Goal: Task Accomplishment & Management: Manage account settings

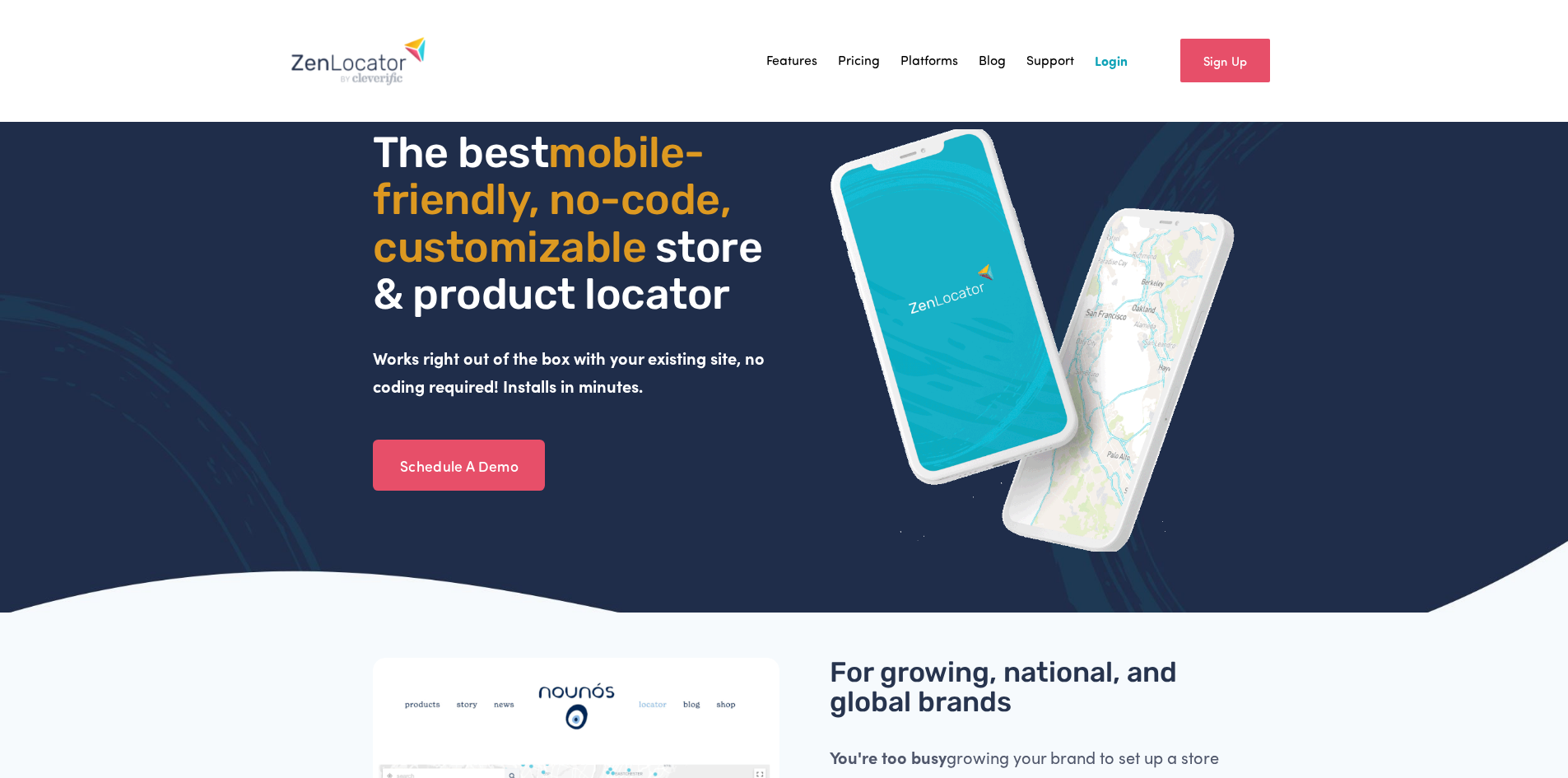
click at [1093, 67] on nav "Features Pricing Platforms Blog Support Login" at bounding box center [947, 61] width 361 height 25
click at [1118, 62] on link "Login" at bounding box center [1111, 61] width 33 height 25
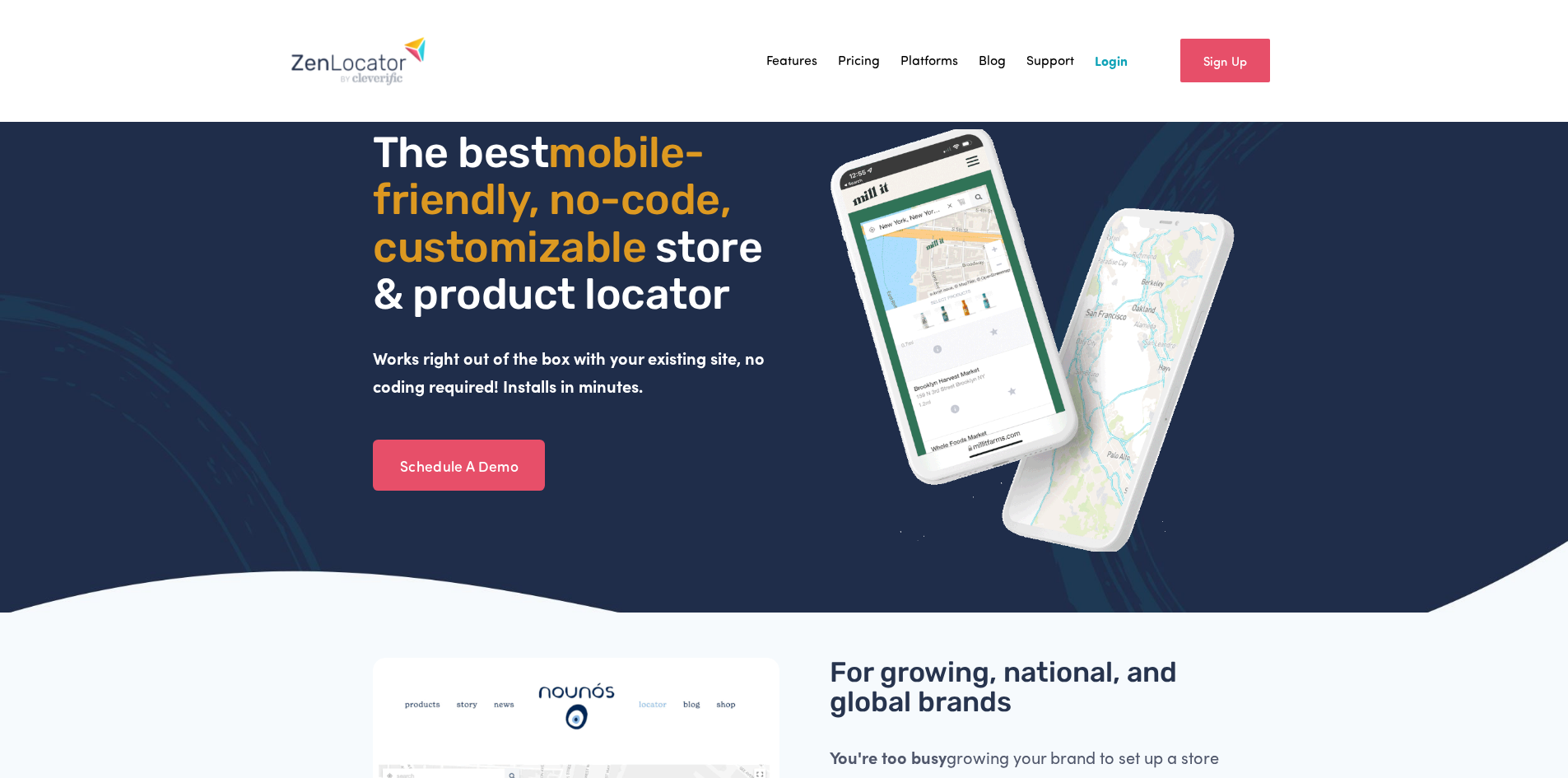
click at [1117, 59] on link "Login" at bounding box center [1111, 61] width 33 height 25
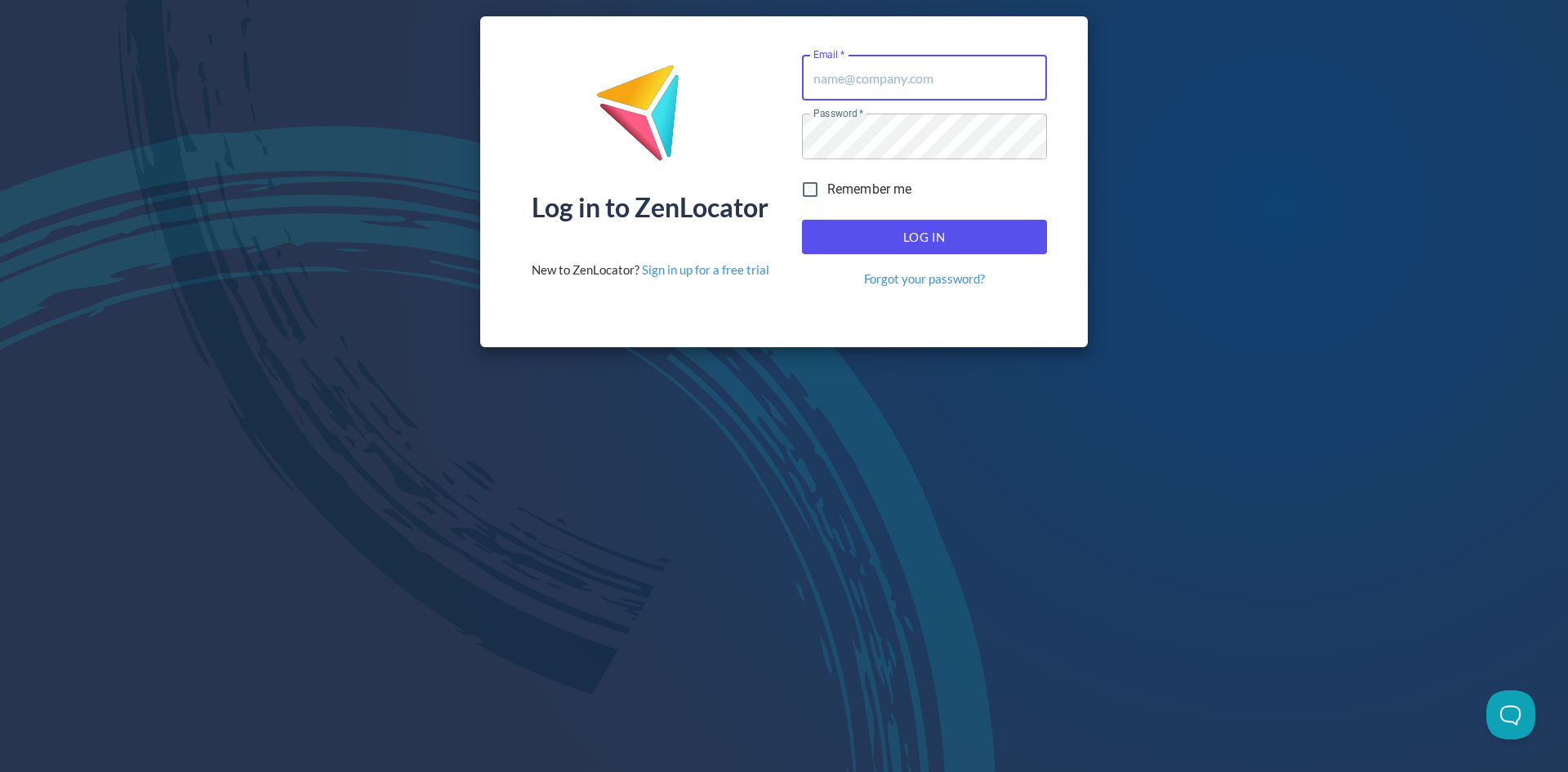
type input "john@kurescraftbev.com"
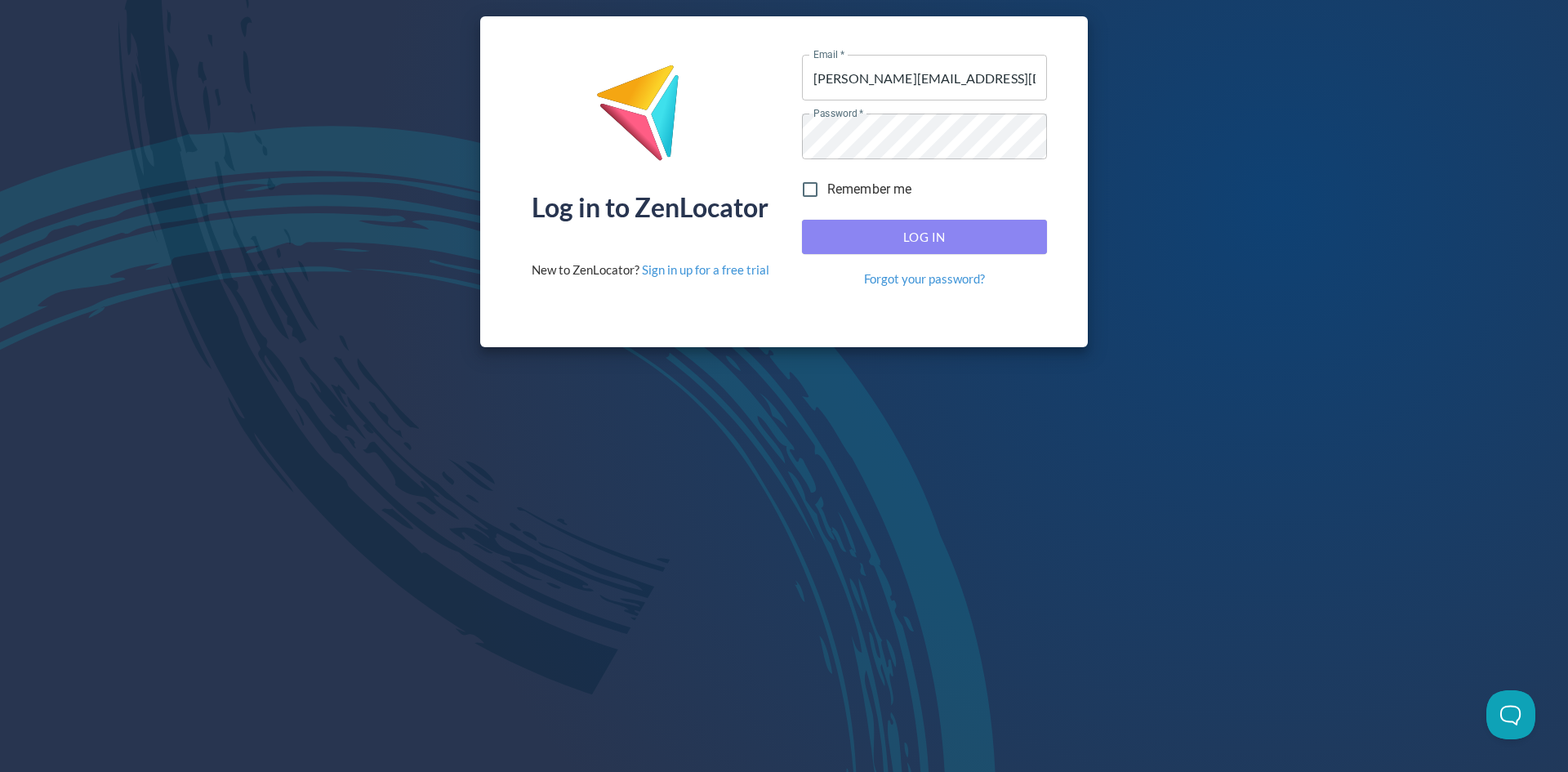
click at [917, 234] on span "Log In" at bounding box center [924, 236] width 209 height 21
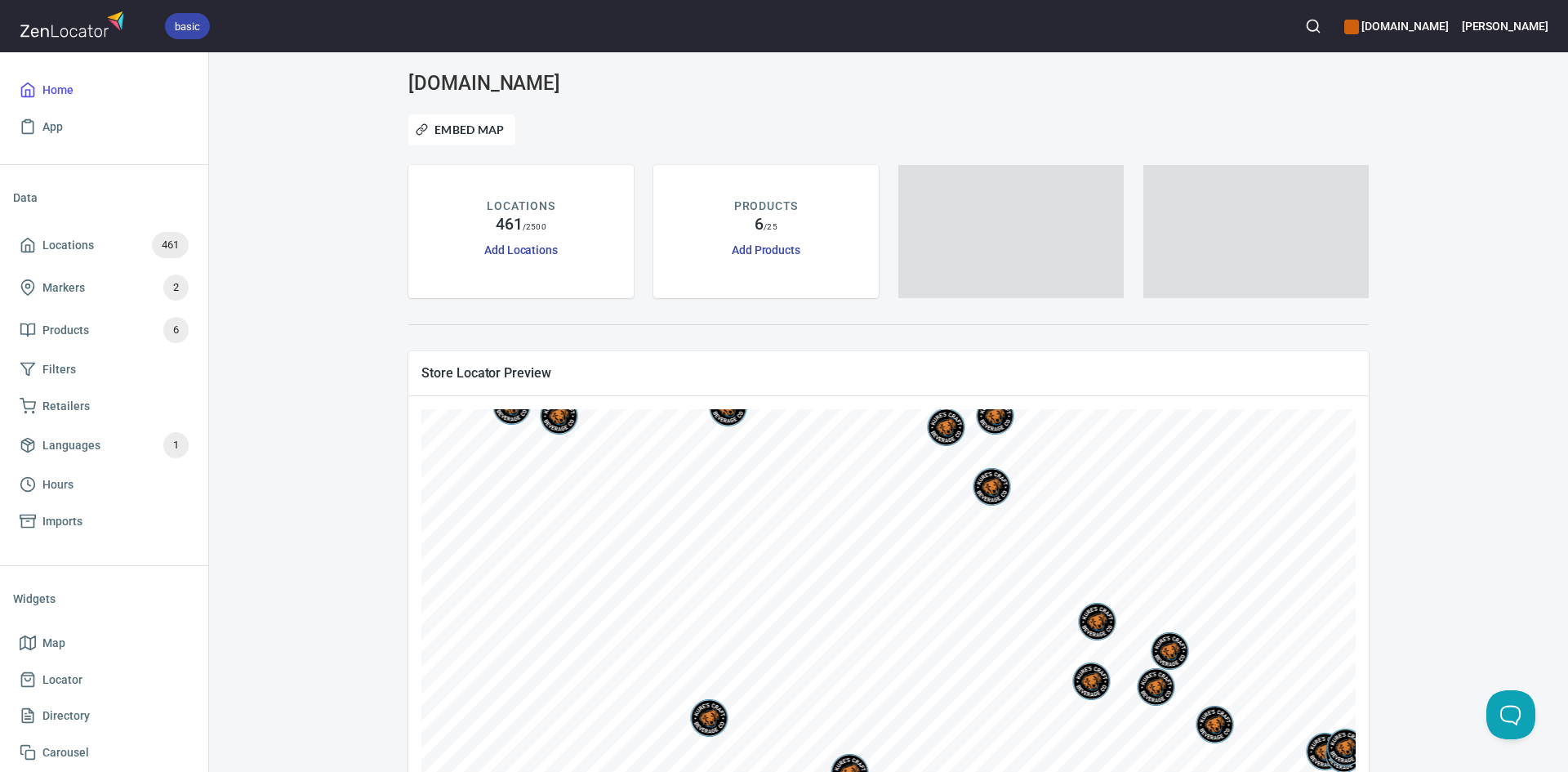
scroll to position [82, 0]
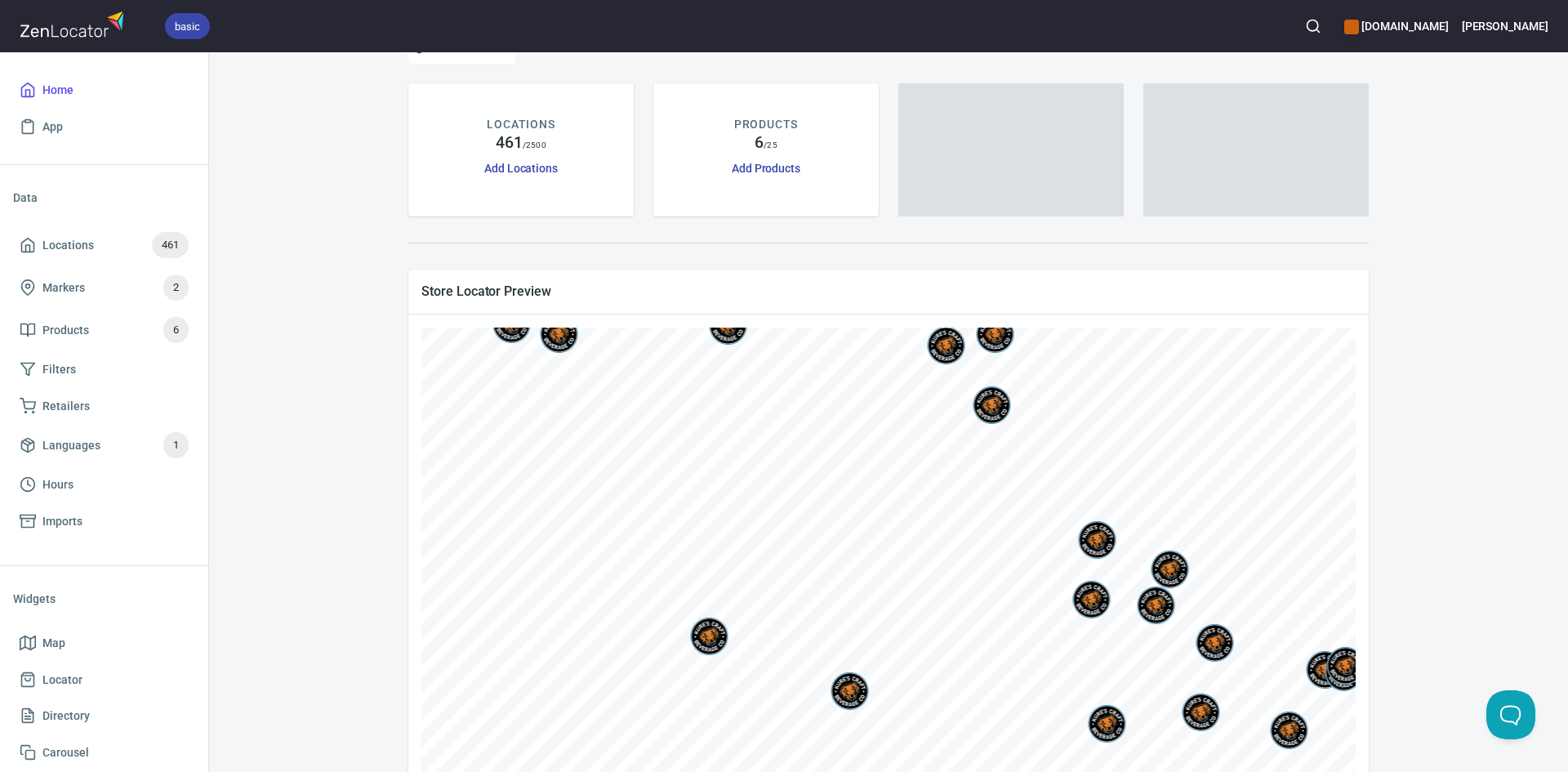
click at [269, 466] on div "www.kuresgingerbeer.com Embed Map LOCATIONS 461 / 2500 Add Locations PRODUCTS 6…" at bounding box center [888, 430] width 1320 height 879
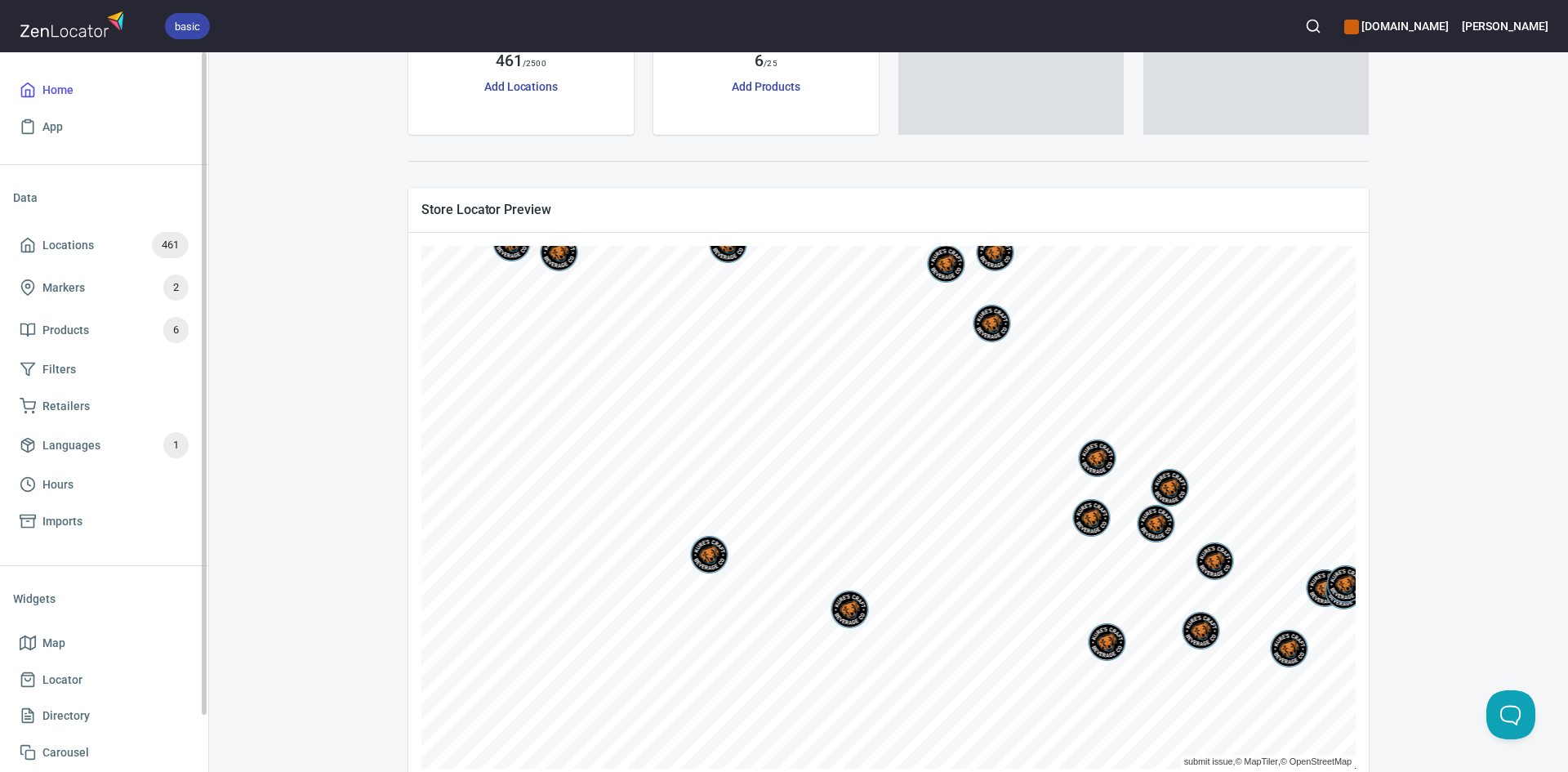
scroll to position [0, 0]
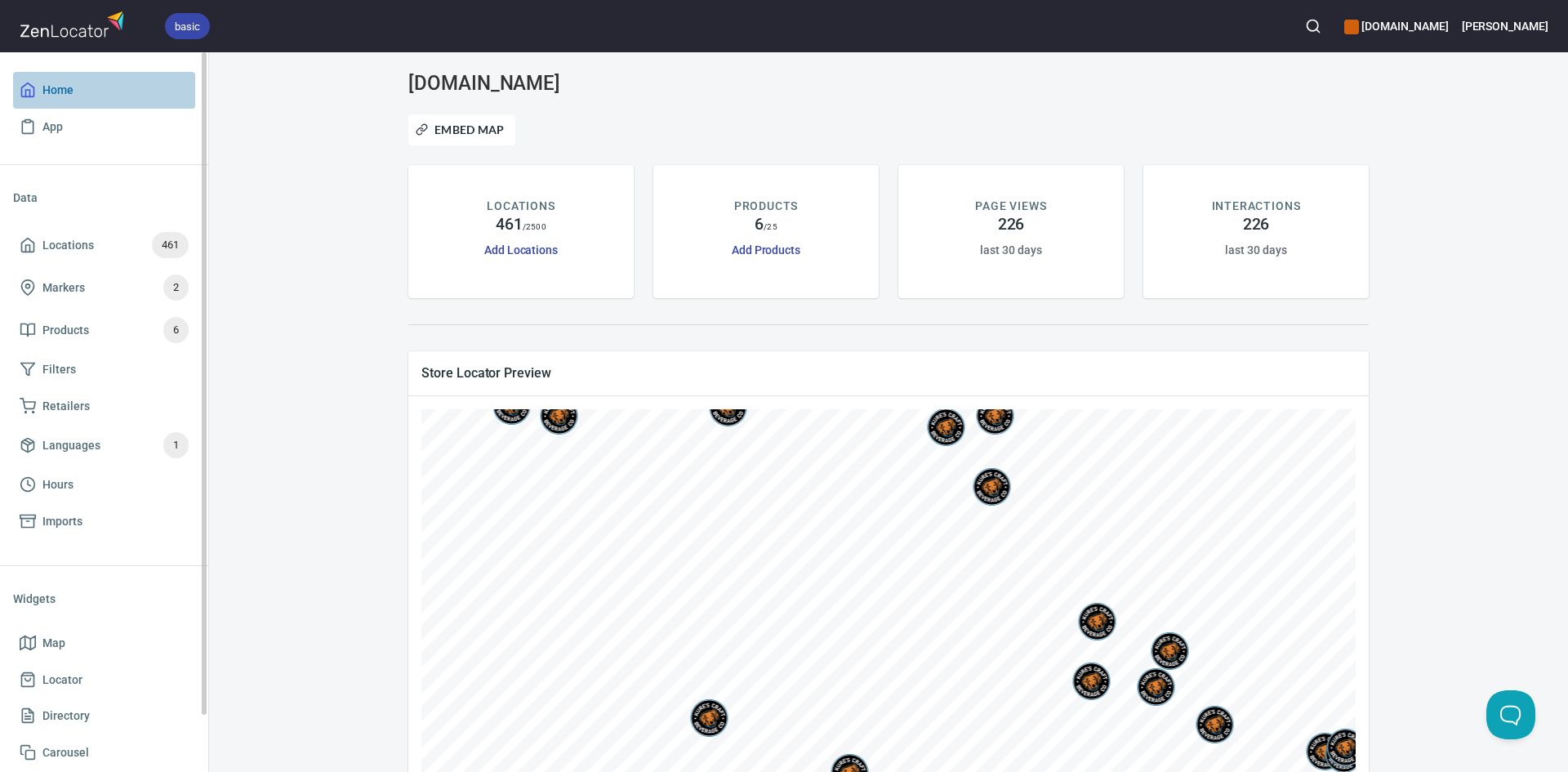
click at [59, 89] on span "Home" at bounding box center [58, 90] width 31 height 21
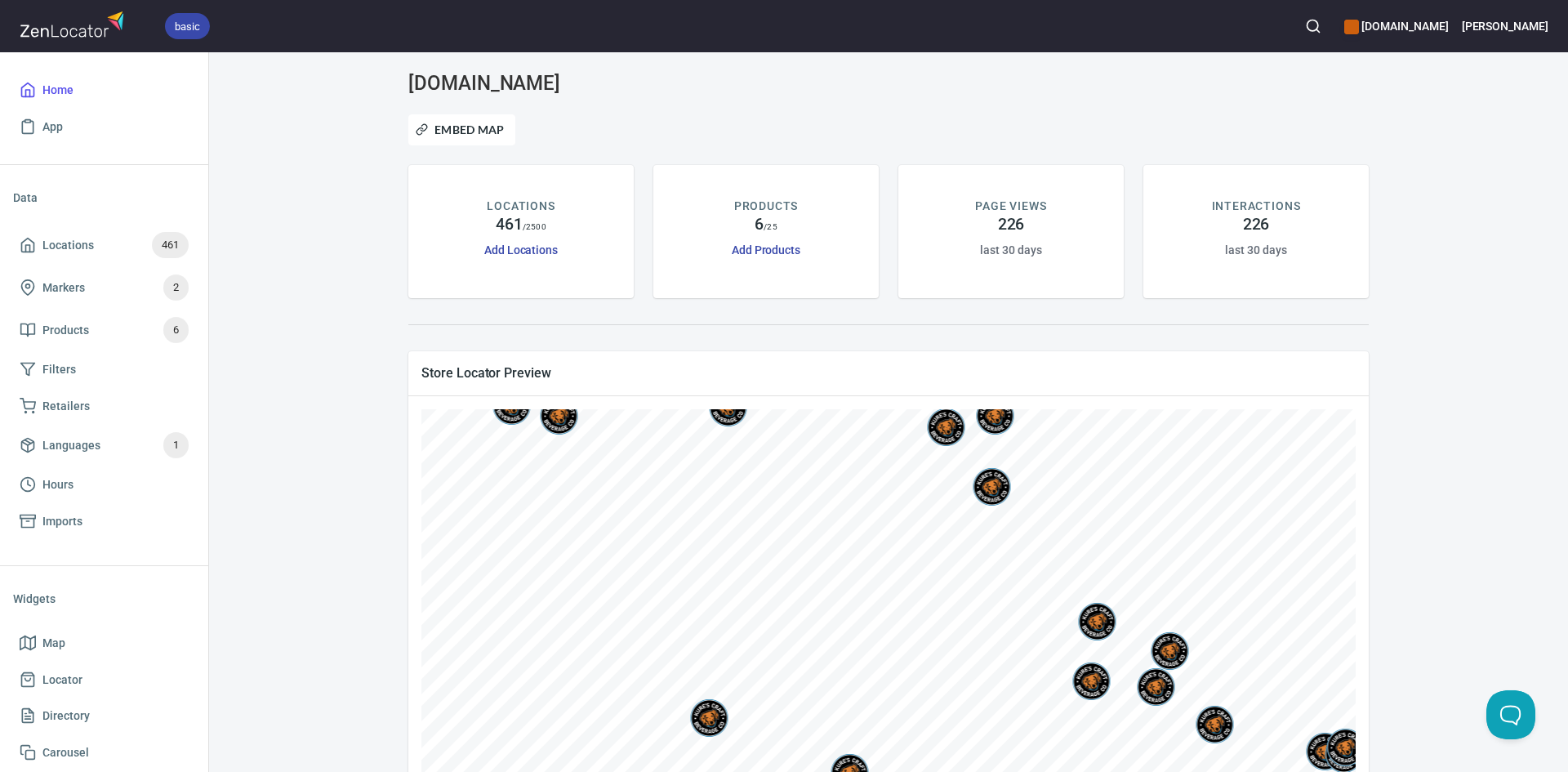
click at [1003, 205] on p "PAGE VIEWS" at bounding box center [1010, 206] width 71 height 17
click at [1243, 218] on h4 "226" at bounding box center [1256, 224] width 27 height 20
click at [564, 88] on h3 "www.kuresgingerbeer.com" at bounding box center [561, 83] width 307 height 23
click at [579, 83] on h3 "www.kuresgingerbeer.com" at bounding box center [561, 83] width 307 height 23
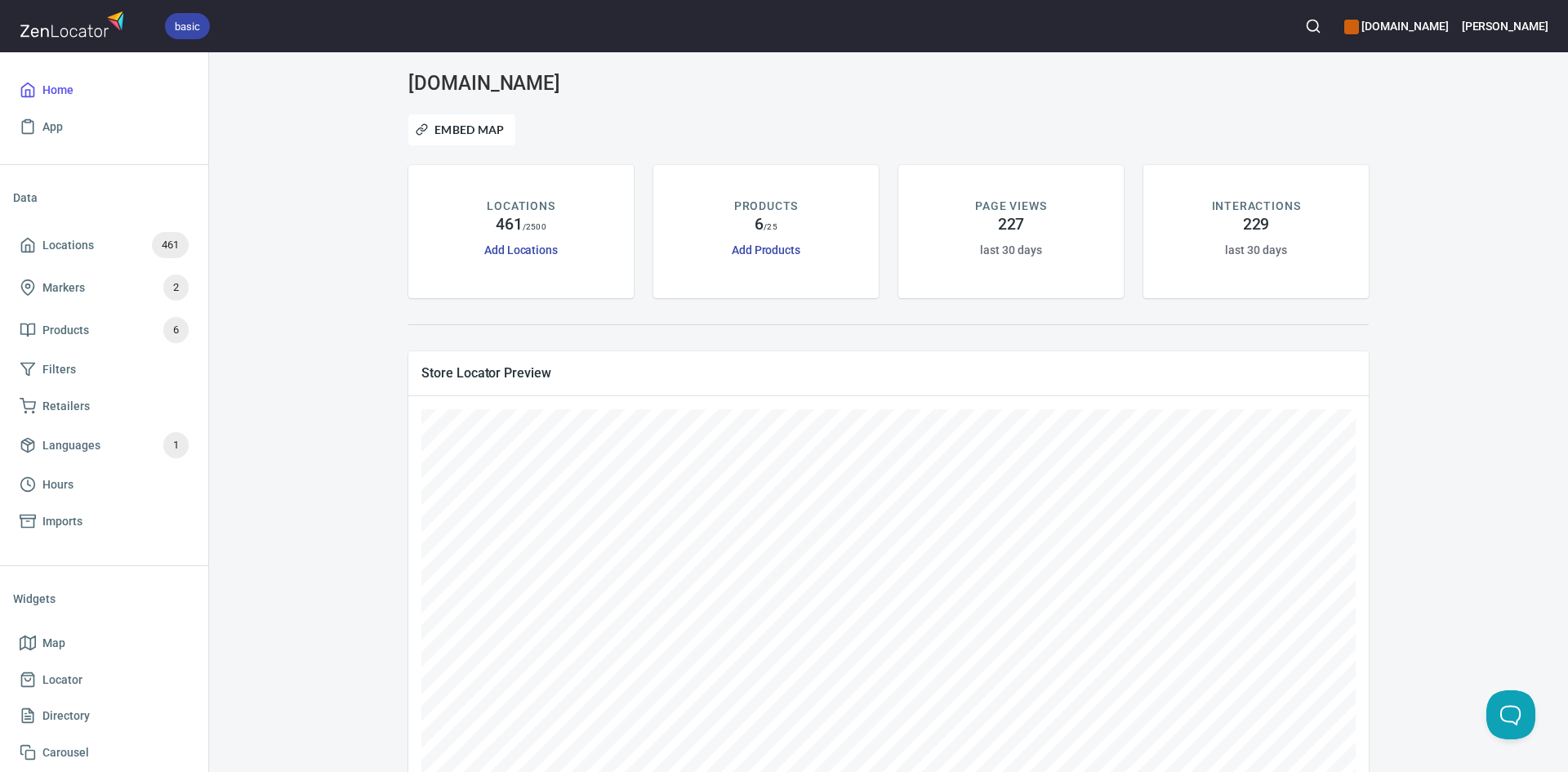
click at [753, 205] on p "PRODUCTS" at bounding box center [766, 206] width 64 height 17
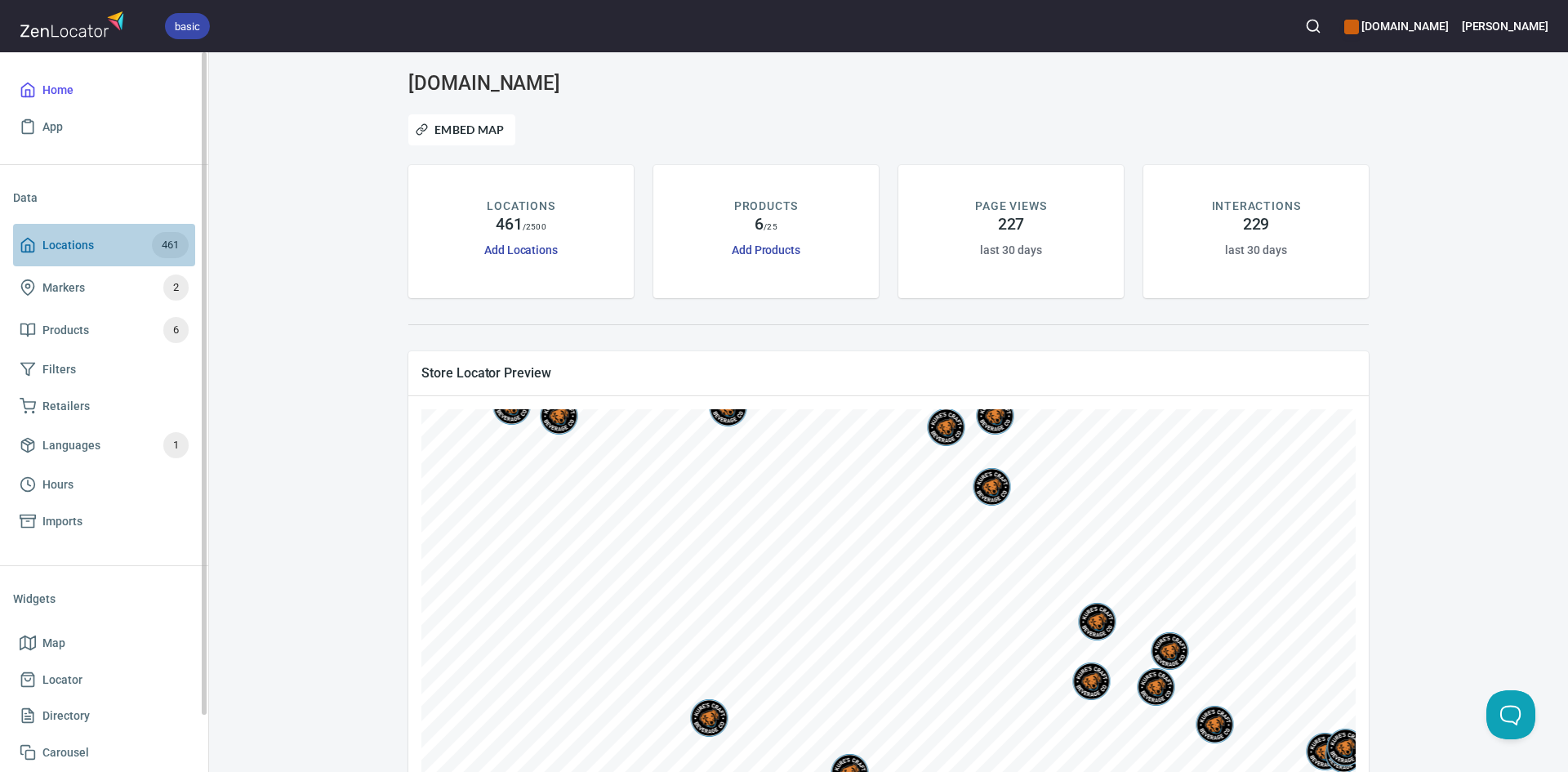
click at [68, 238] on span "Locations" at bounding box center [68, 246] width 52 height 21
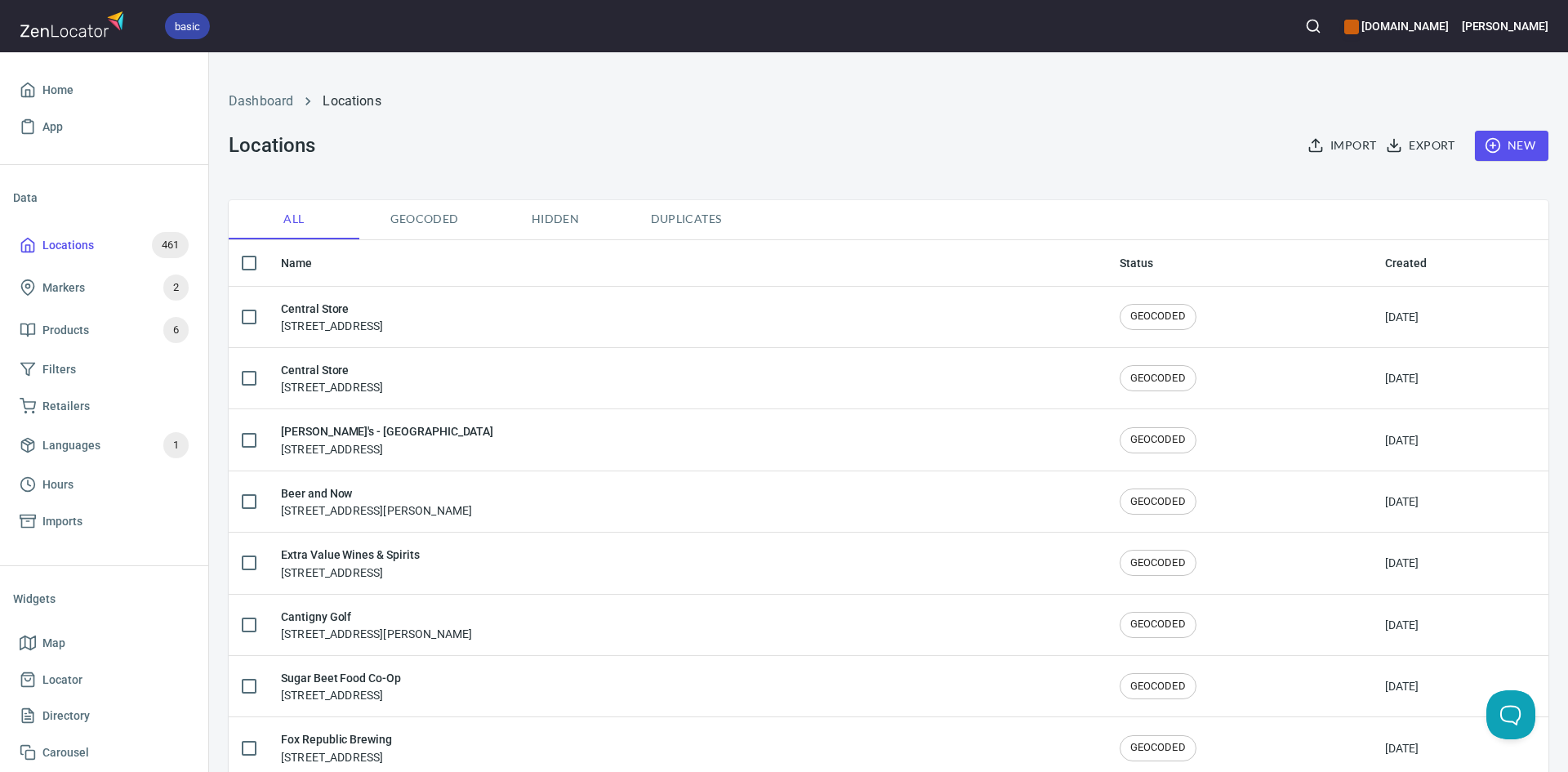
checkbox input "false"
click at [64, 84] on span "Home" at bounding box center [58, 90] width 31 height 21
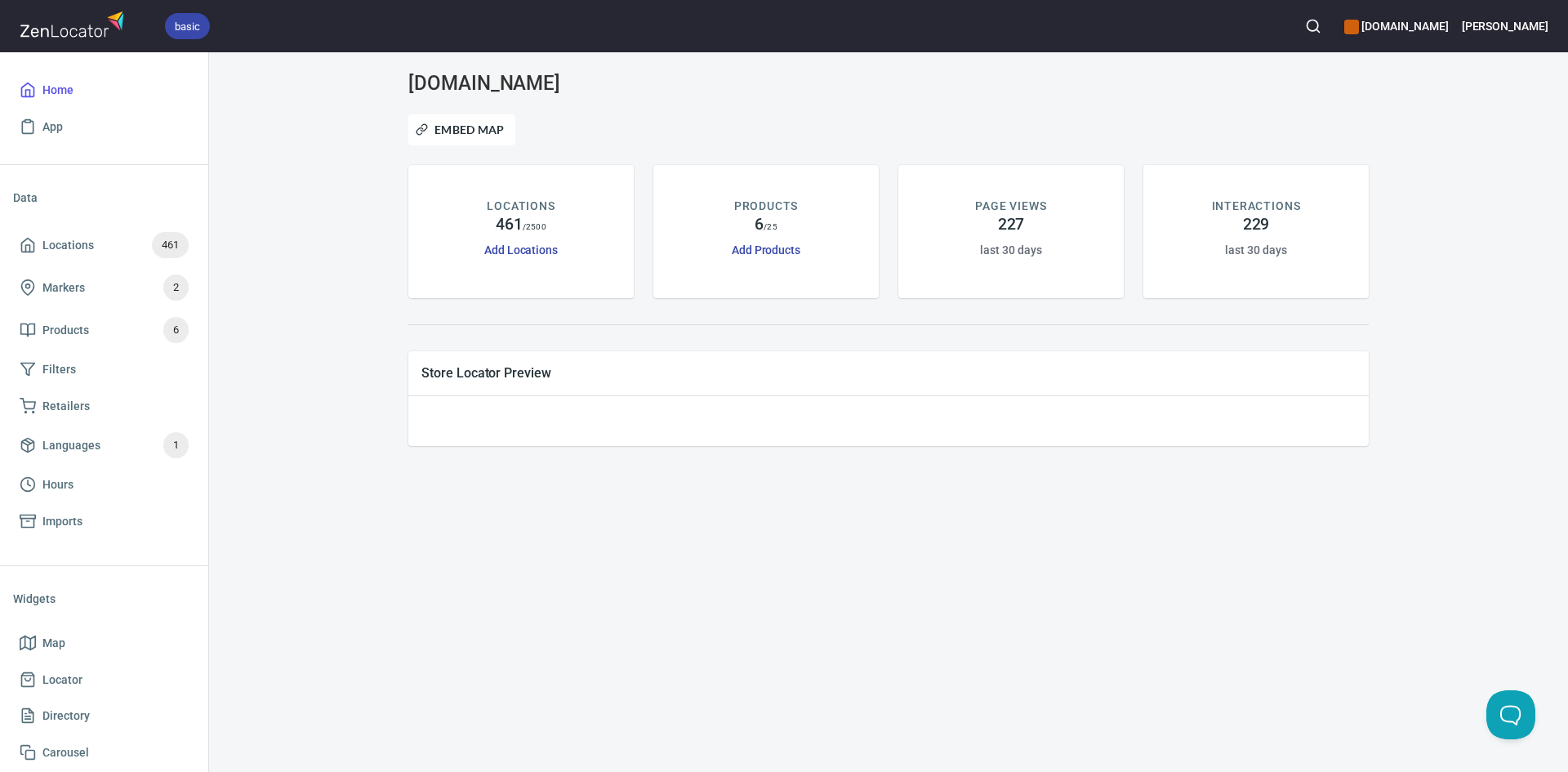
click at [1401, 21] on h6 "www.kuresgingerbeer.com" at bounding box center [1396, 26] width 104 height 18
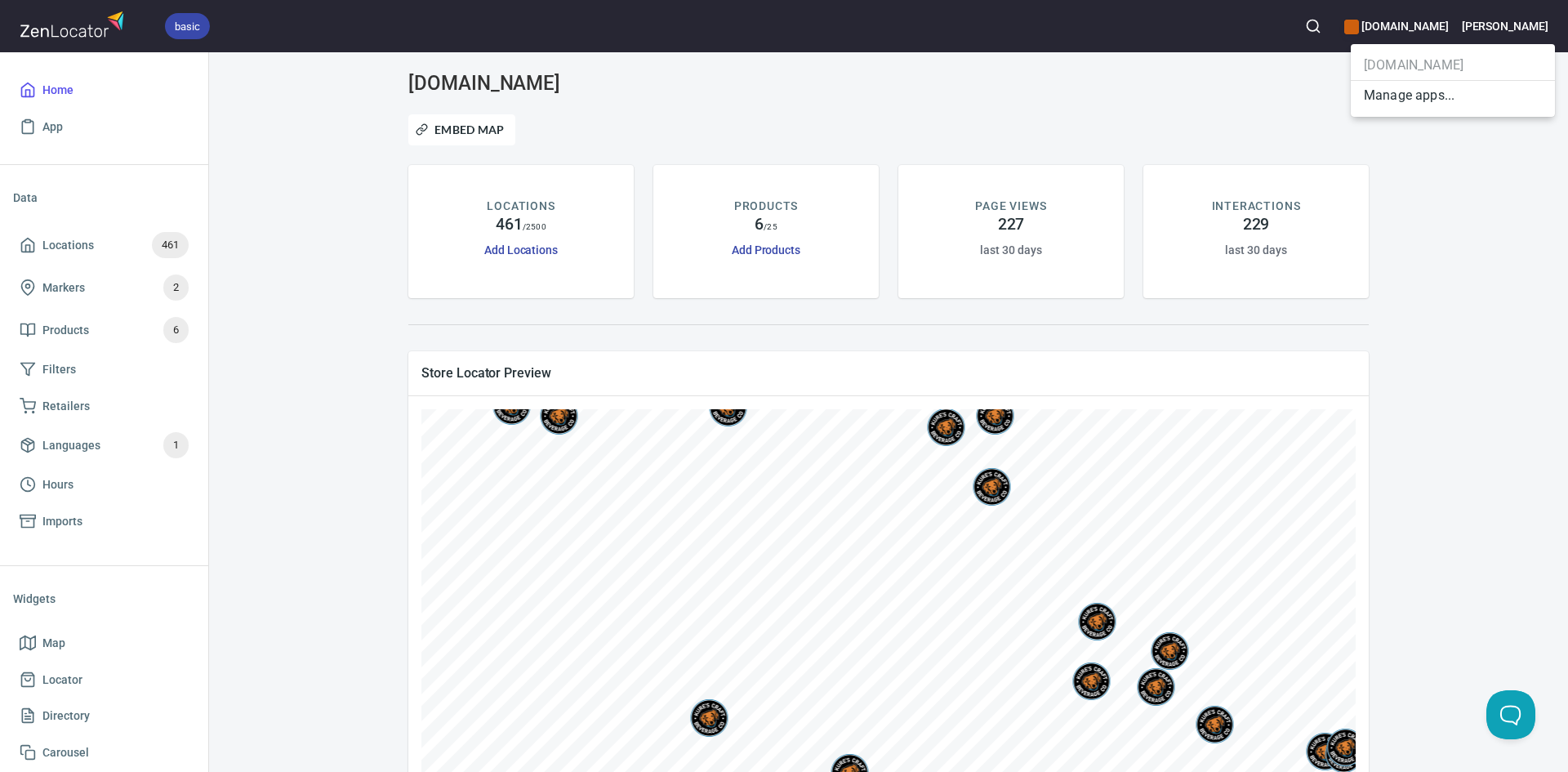
click at [1164, 81] on div at bounding box center [784, 386] width 1568 height 772
click at [1001, 199] on p "PAGE VIEWS" at bounding box center [1010, 206] width 71 height 17
click at [51, 30] on img at bounding box center [74, 24] width 109 height 35
click at [1540, 19] on h6 "John" at bounding box center [1505, 26] width 87 height 18
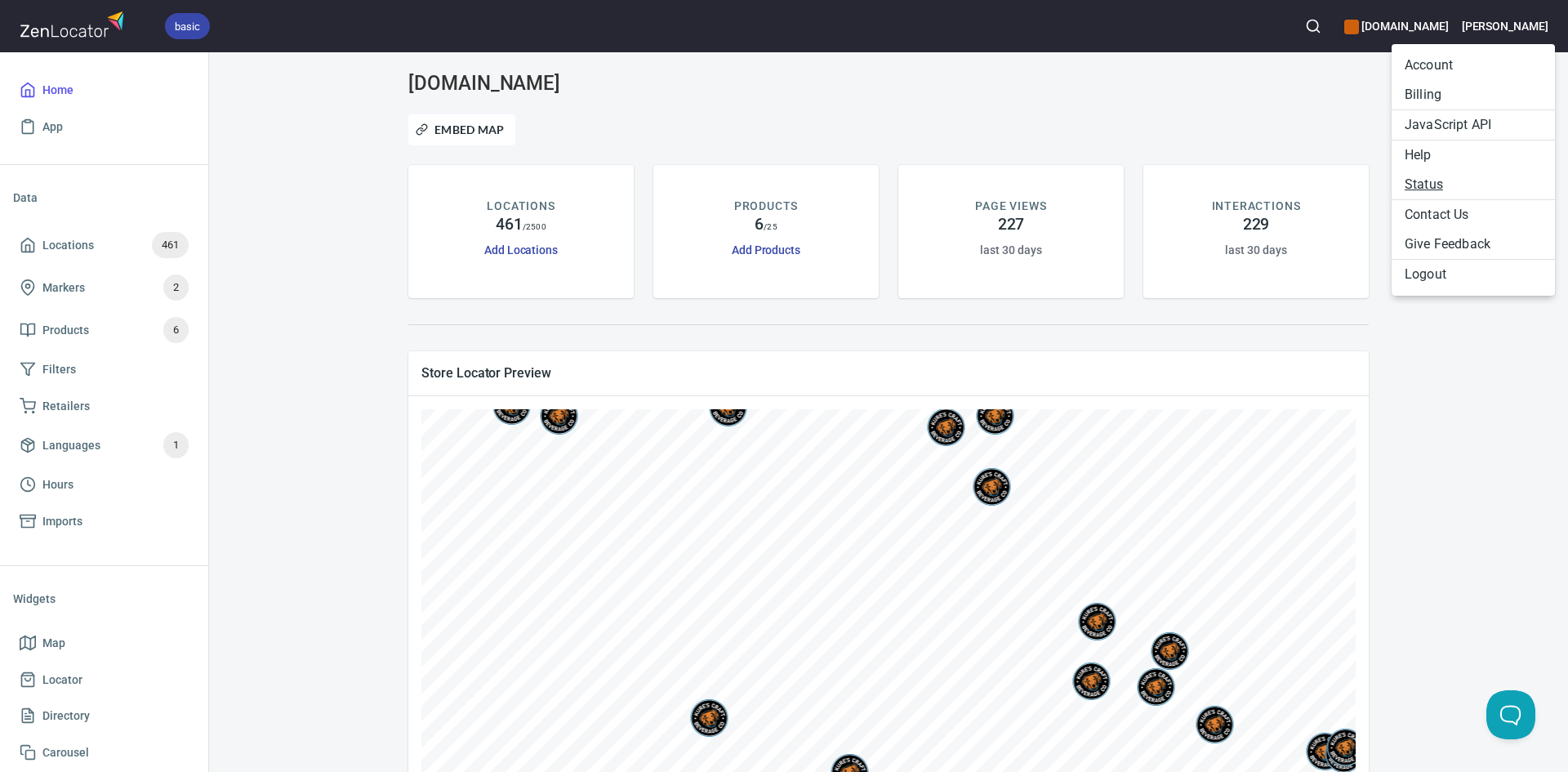
click at [1481, 185] on link "Status" at bounding box center [1473, 185] width 163 height 29
drag, startPoint x: 1191, startPoint y: 197, endPoint x: 1125, endPoint y: 106, distance: 112.4
click at [1148, 108] on div at bounding box center [784, 386] width 1568 height 772
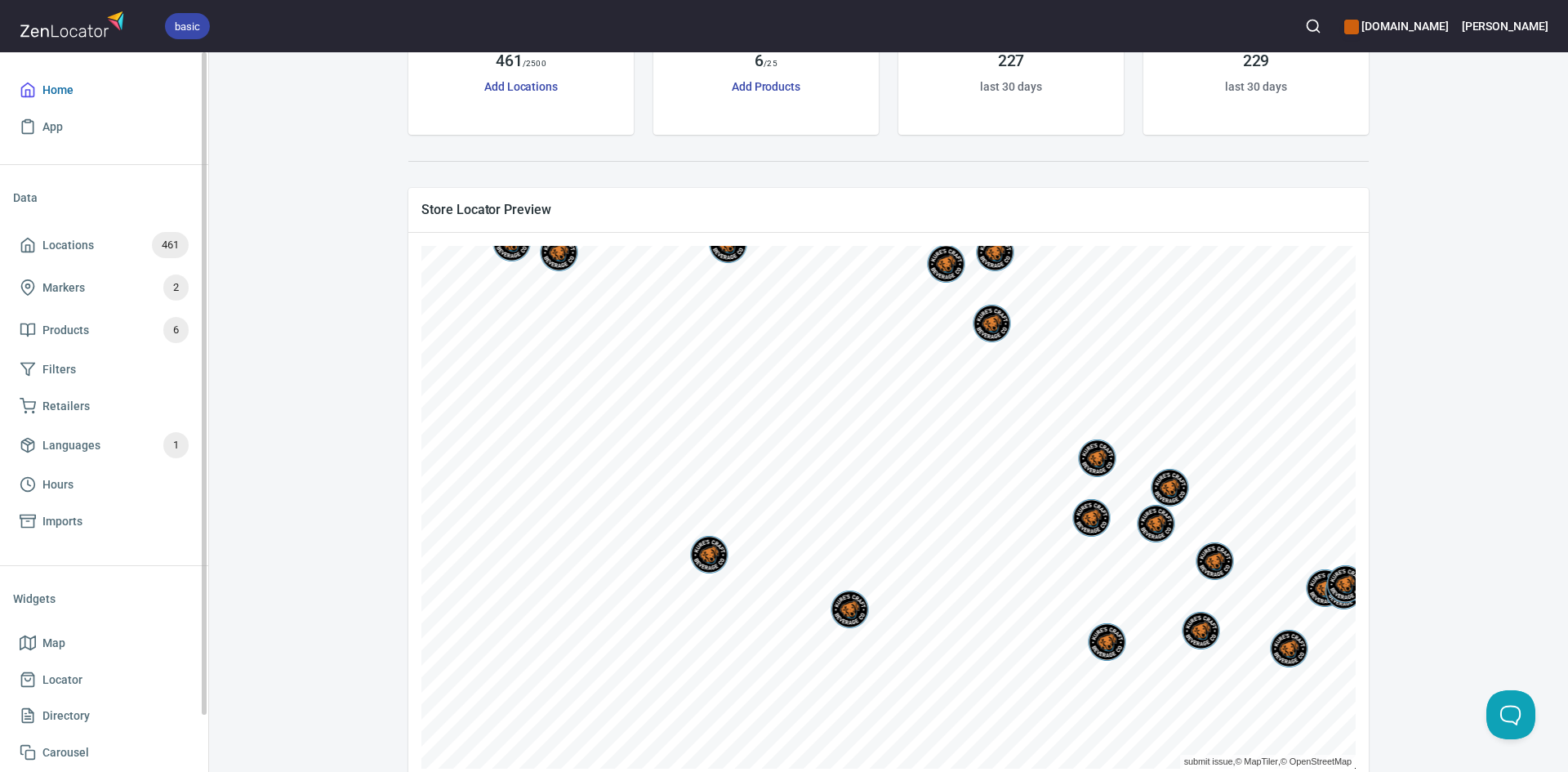
click at [53, 83] on span "Home" at bounding box center [58, 90] width 31 height 21
